Goal: Find specific page/section: Find specific page/section

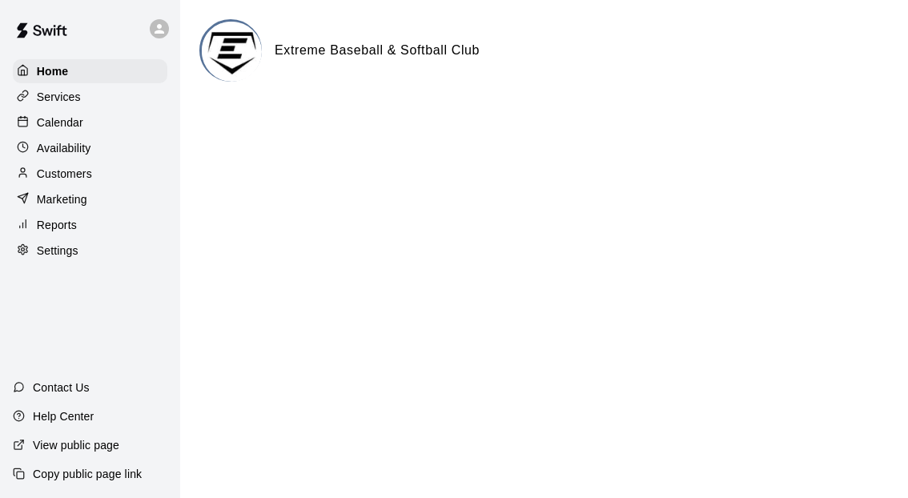
click at [54, 118] on p "Calendar" at bounding box center [60, 122] width 46 height 16
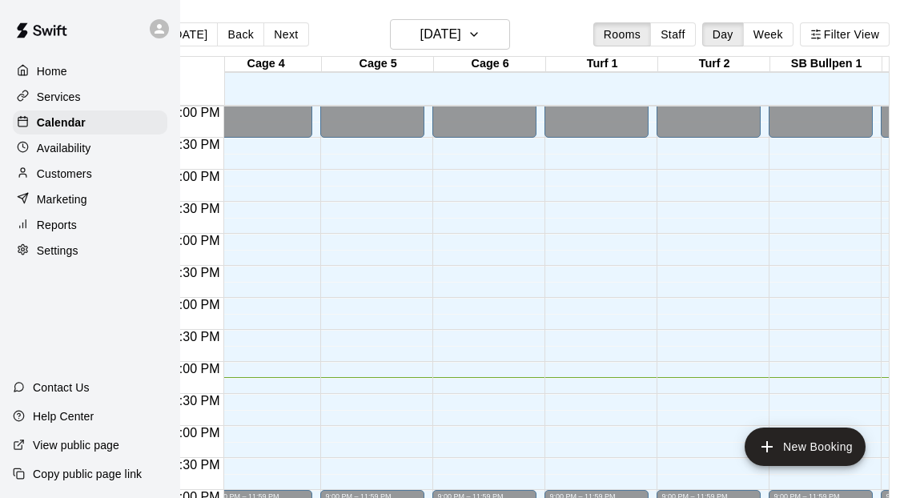
scroll to position [961, 336]
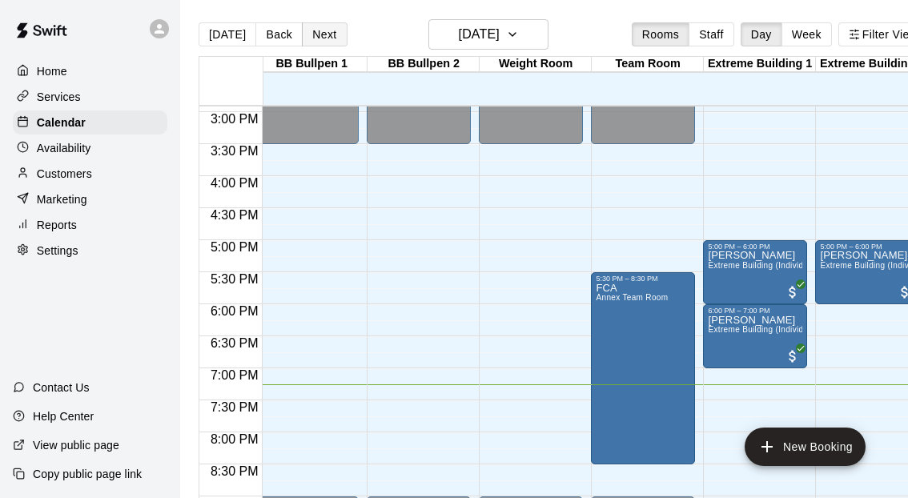
click at [320, 33] on button "Next" at bounding box center [324, 34] width 45 height 24
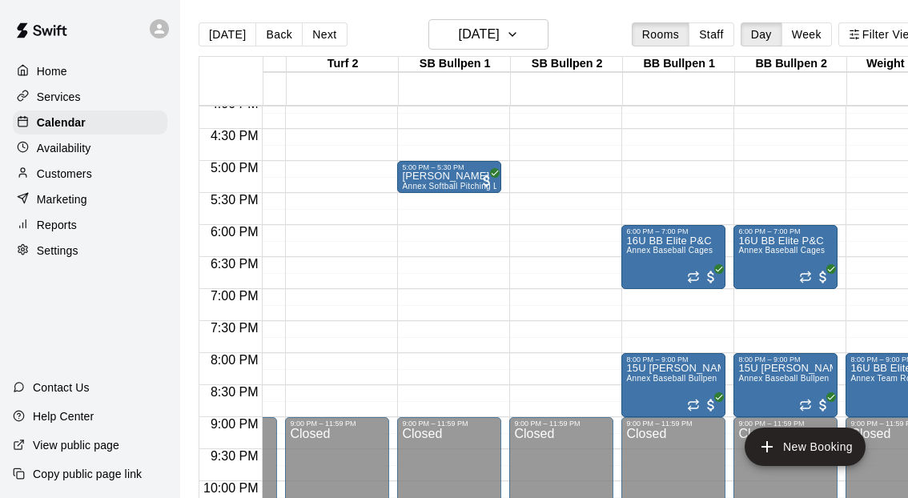
scroll to position [1034, 748]
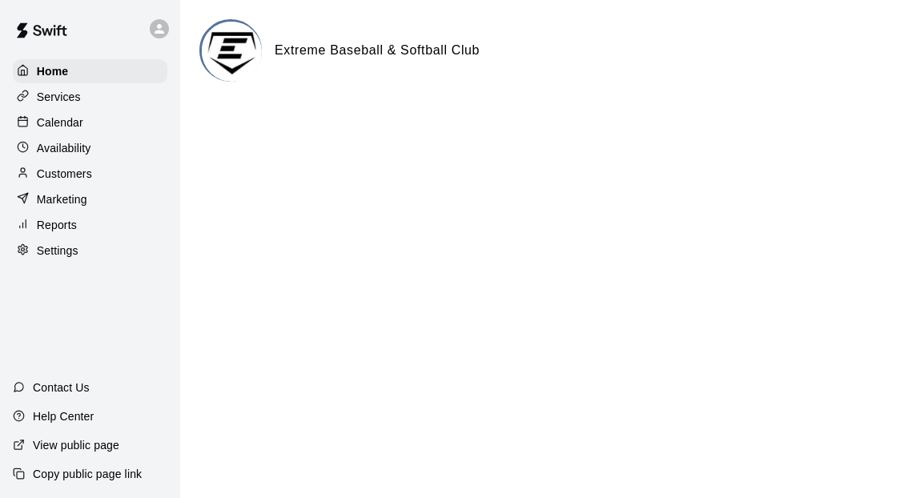
click at [69, 120] on p "Calendar" at bounding box center [60, 122] width 46 height 16
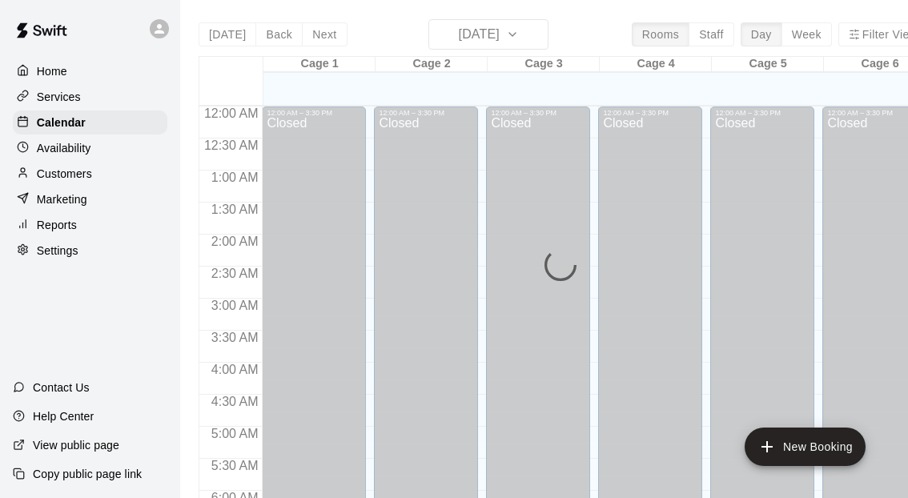
scroll to position [1080, 0]
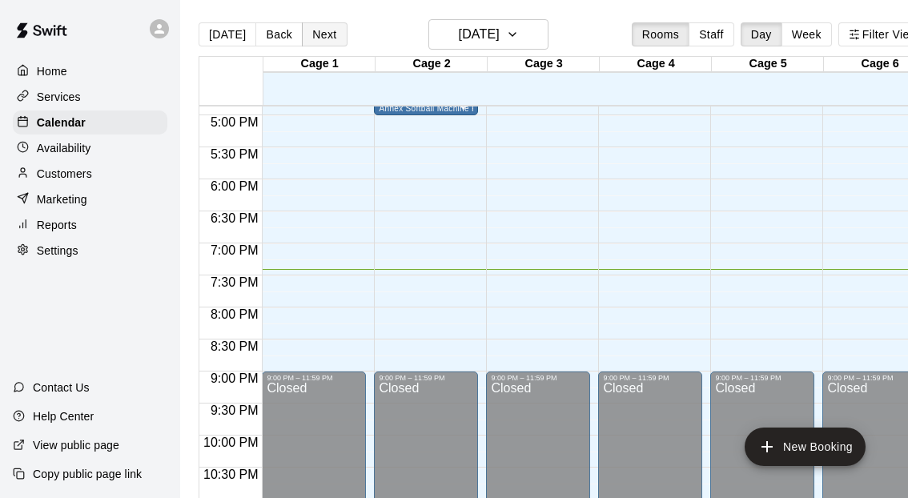
click at [319, 44] on button "Next" at bounding box center [324, 34] width 45 height 24
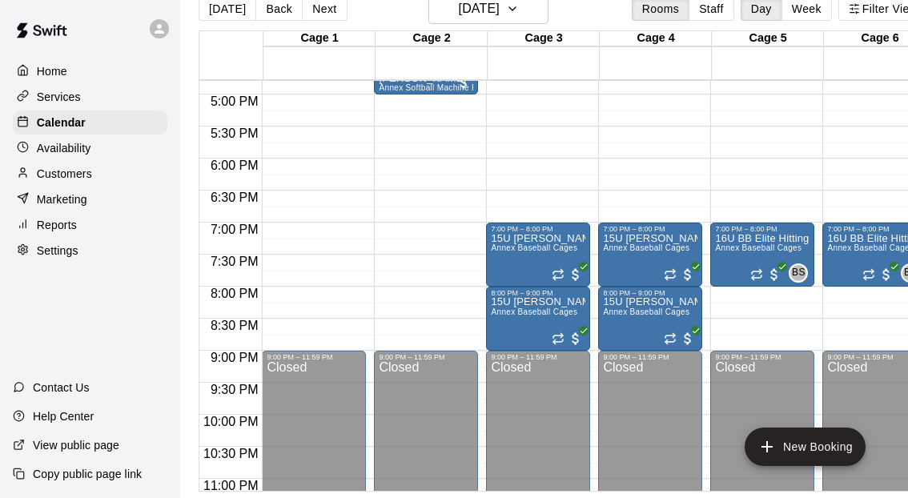
scroll to position [1067, 0]
